Goal: Navigation & Orientation: Find specific page/section

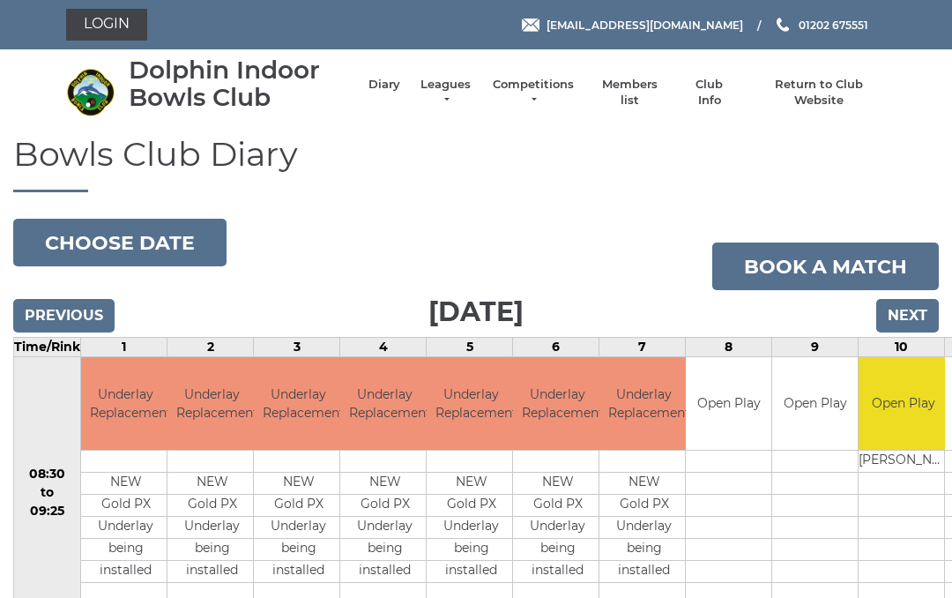
click at [472, 90] on link "Leagues" at bounding box center [446, 93] width 56 height 32
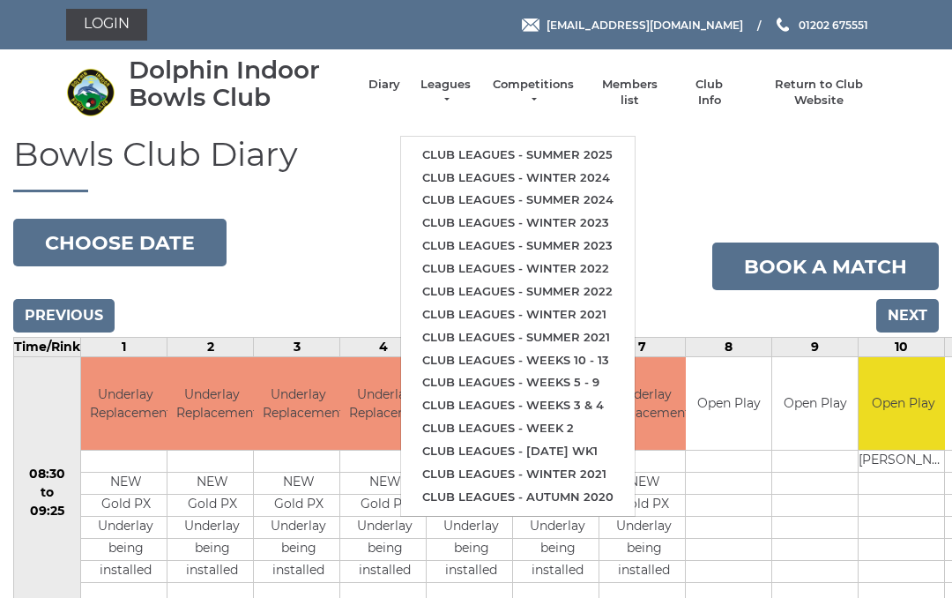
click at [585, 145] on link "Club leagues - Summer 2025" at bounding box center [518, 155] width 234 height 23
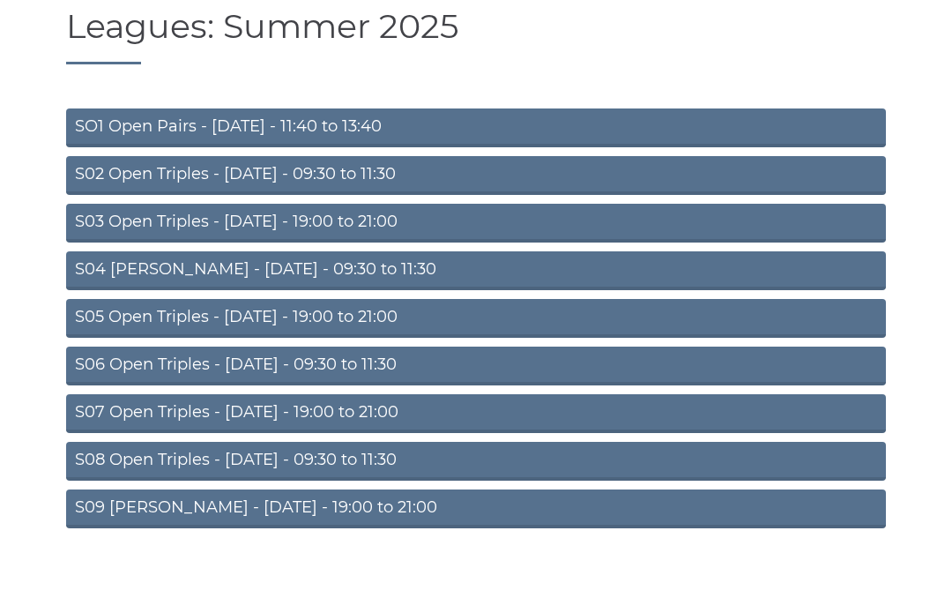
scroll to position [127, 0]
click at [363, 314] on link "S05 Open Triples - Wednesday - 19:00 to 21:00" at bounding box center [476, 319] width 820 height 39
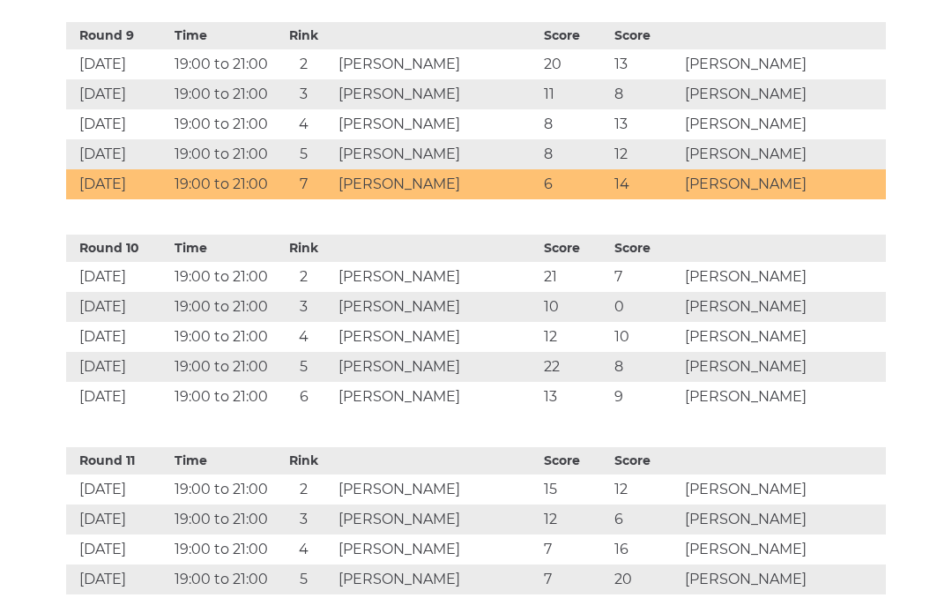
scroll to position [2538, 0]
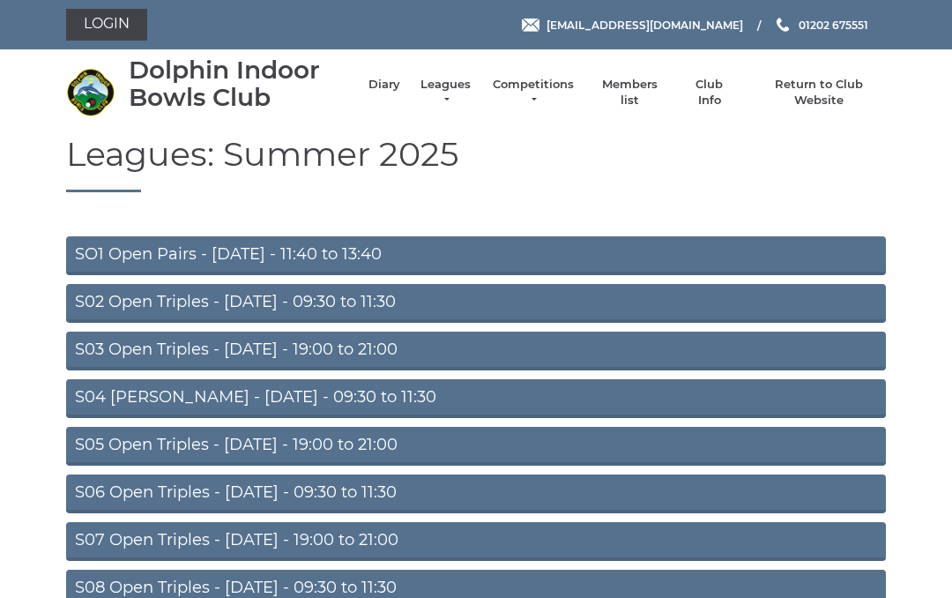
scroll to position [128, 0]
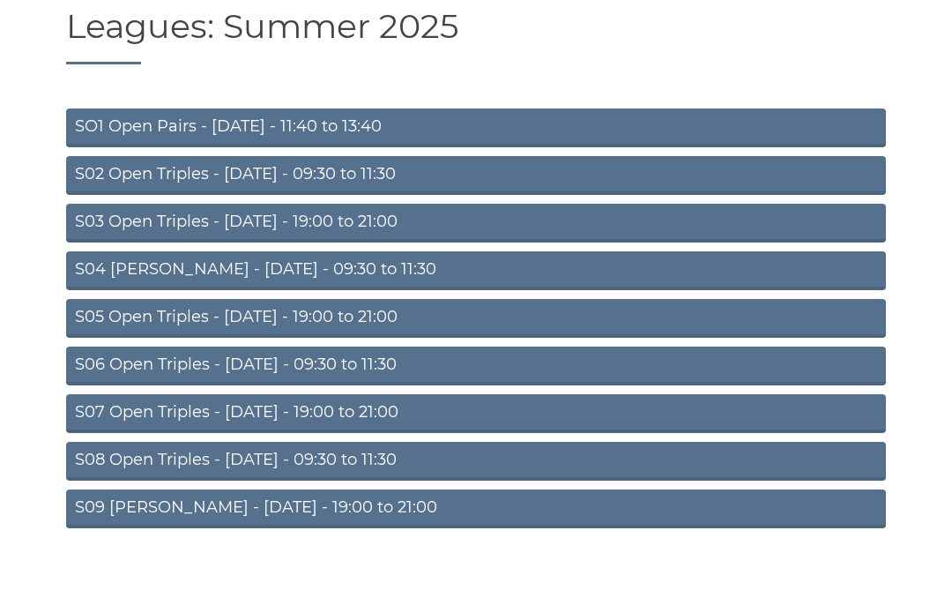
click at [345, 405] on link "S07 Open Triples - Thursday - 19:00 to 21:00" at bounding box center [476, 413] width 820 height 39
